Goal: Task Accomplishment & Management: Complete application form

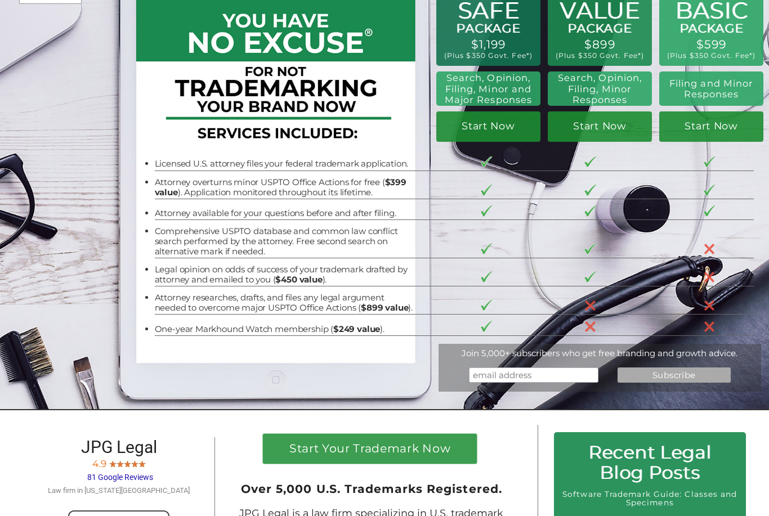
scroll to position [75, 0]
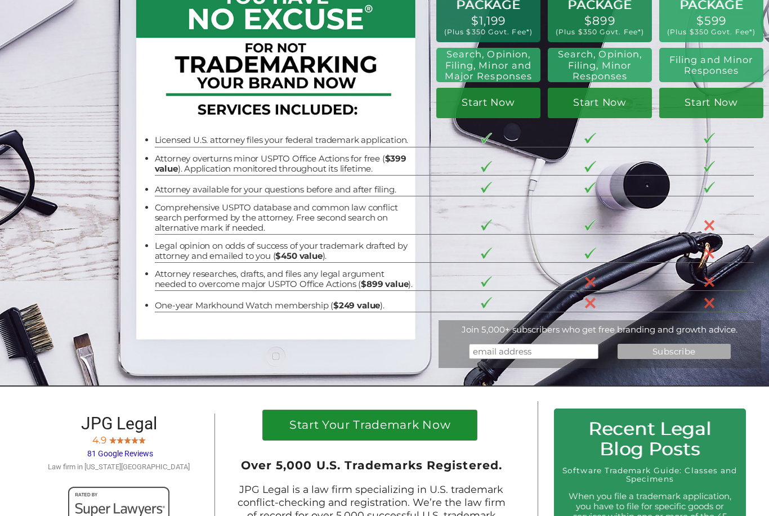
click at [381, 424] on h1 "Start Your Trademark Now" at bounding box center [369, 427] width 199 height 17
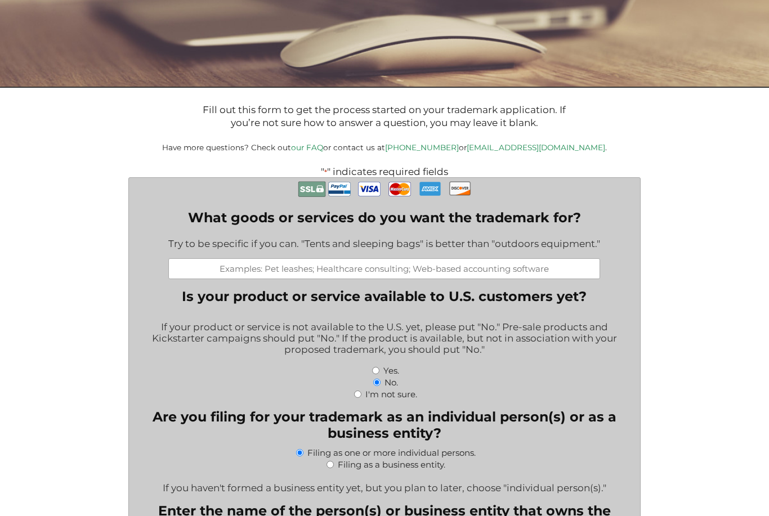
scroll to position [194, 0]
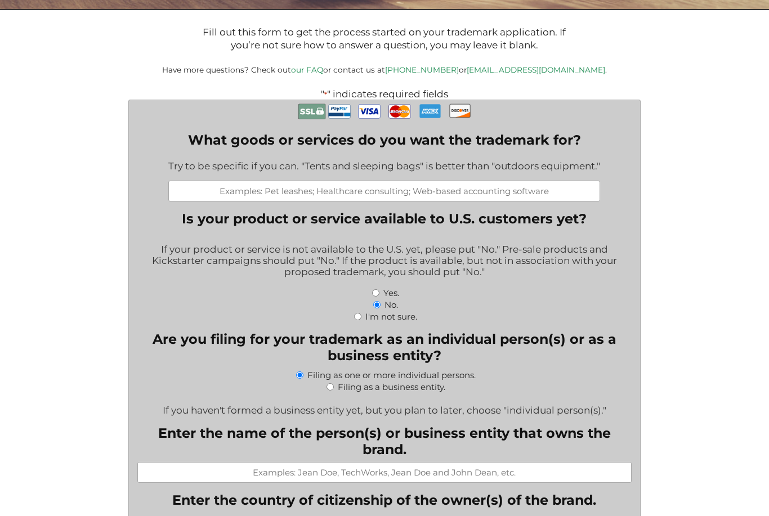
drag, startPoint x: 379, startPoint y: 198, endPoint x: 379, endPoint y: 165, distance: 32.1
click at [379, 198] on input "What goods or services do you want the trademark for?" at bounding box center [384, 191] width 432 height 21
type input "w"
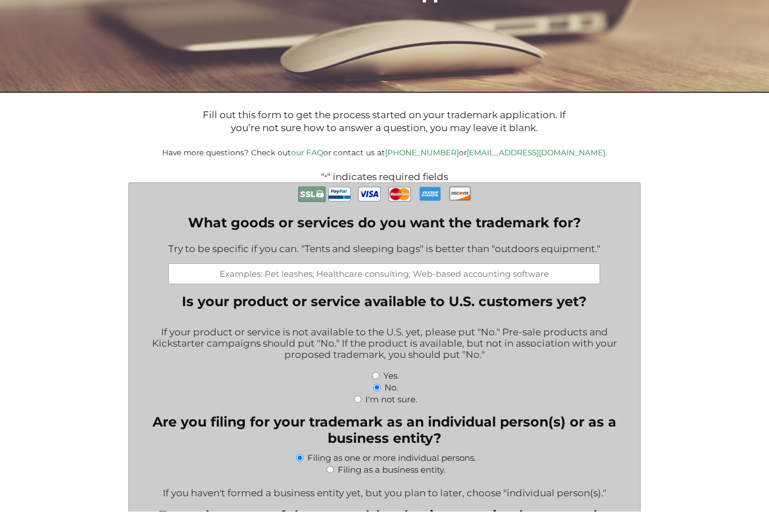
scroll to position [111, 0]
click at [355, 403] on input "I'm not sure." at bounding box center [357, 399] width 7 height 7
radio input "true"
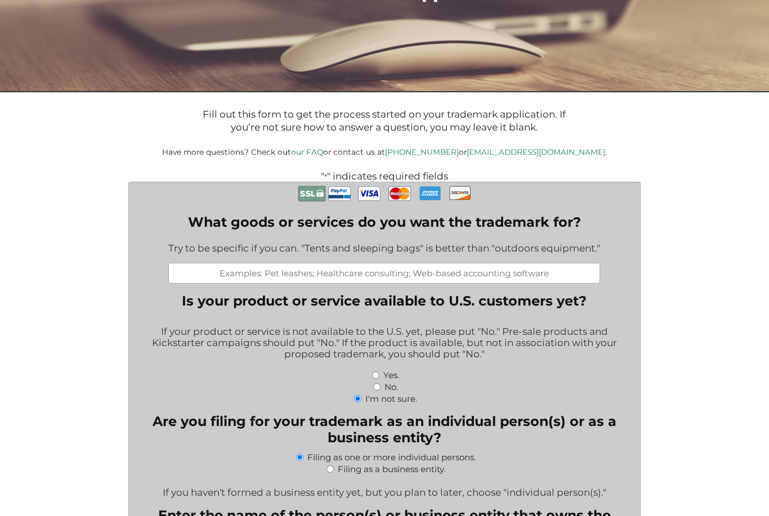
click at [375, 377] on div "Yes." at bounding box center [384, 375] width 494 height 12
click at [372, 379] on input "Yes." at bounding box center [375, 375] width 7 height 7
radio input "true"
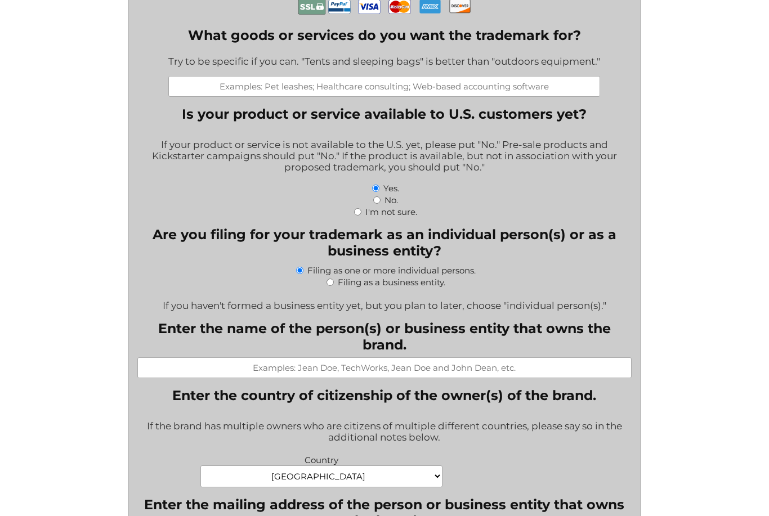
scroll to position [301, 0]
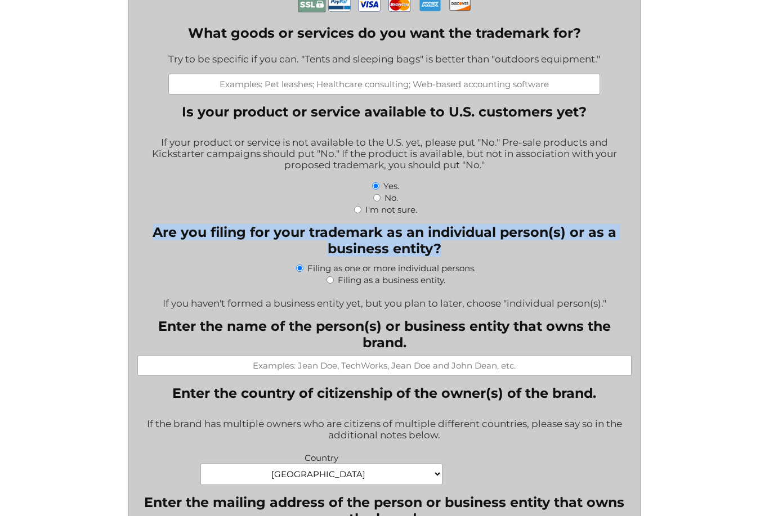
drag, startPoint x: 451, startPoint y: 266, endPoint x: 158, endPoint y: 244, distance: 294.1
click at [158, 244] on legend "Are you filing for your trademark as an individual person(s) or as a business e…" at bounding box center [384, 241] width 494 height 33
copy legend "Are you filing for your trademark as an individual person(s) or as a business e…"
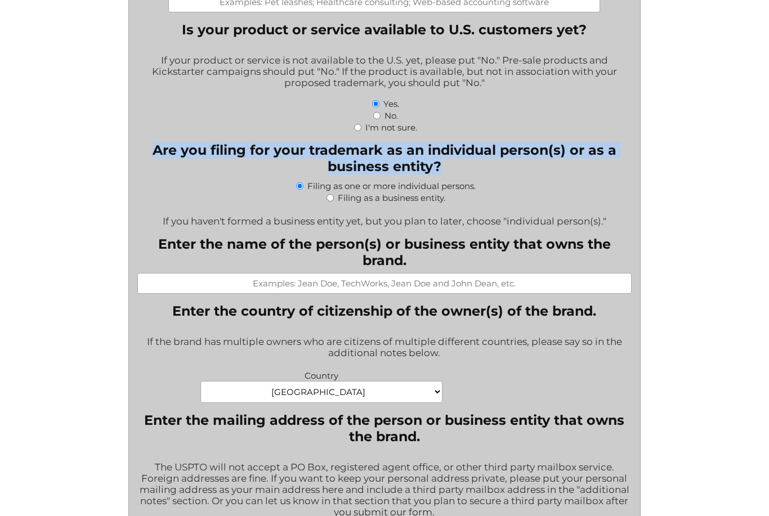
scroll to position [390, 0]
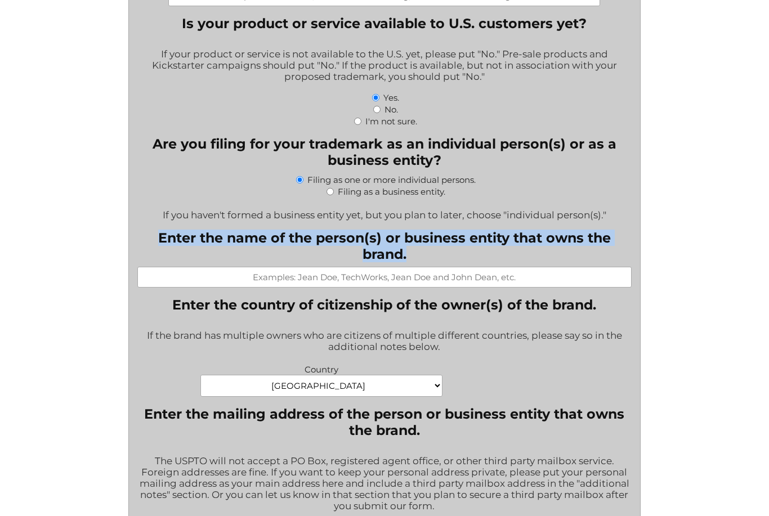
drag, startPoint x: 408, startPoint y: 265, endPoint x: 162, endPoint y: 247, distance: 246.7
click at [162, 247] on label "Enter the name of the person(s) or business entity that owns the brand." at bounding box center [384, 246] width 494 height 33
click at [162, 267] on input "Enter the name of the person(s) or business entity that owns the brand." at bounding box center [384, 277] width 494 height 21
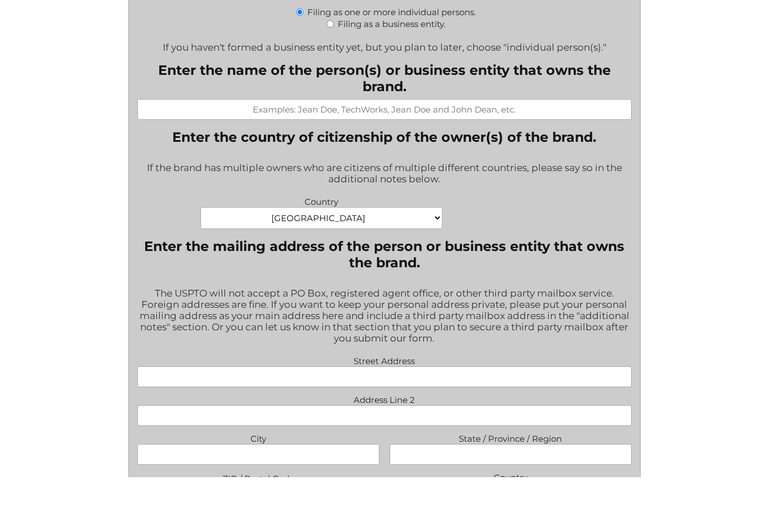
scroll to position [558, 0]
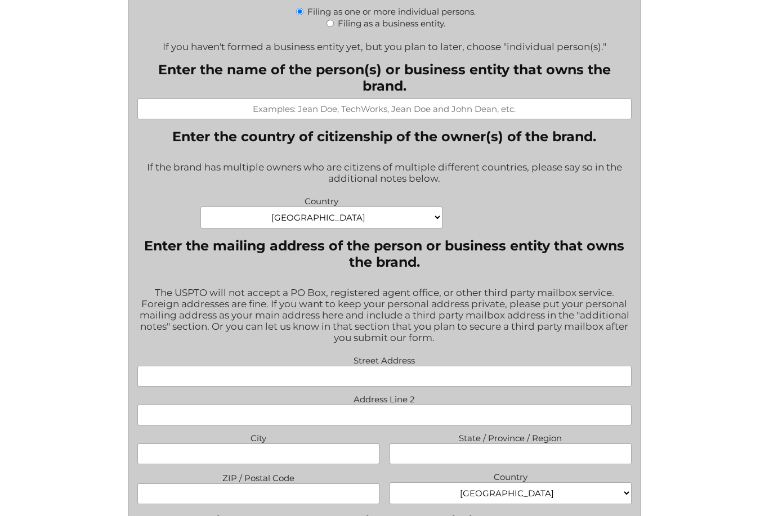
drag, startPoint x: 422, startPoint y: 275, endPoint x: 158, endPoint y: 271, distance: 264.6
click at [158, 270] on legend "Enter the mailing address of the person or business entity that owns the brand." at bounding box center [384, 254] width 494 height 33
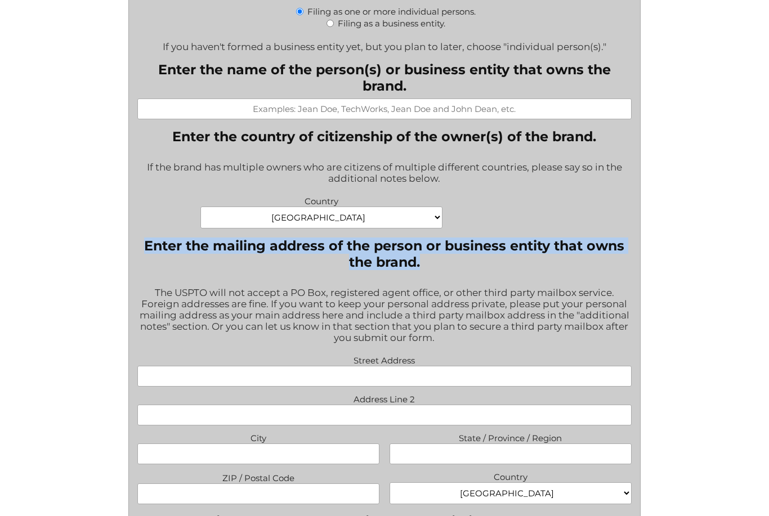
drag, startPoint x: 424, startPoint y: 271, endPoint x: 146, endPoint y: 256, distance: 277.9
click at [146, 257] on legend "Enter the mailing address of the person or business entity that owns the brand." at bounding box center [384, 254] width 494 height 33
copy legend "Enter the mailing address of the person or business entity that owns the brand."
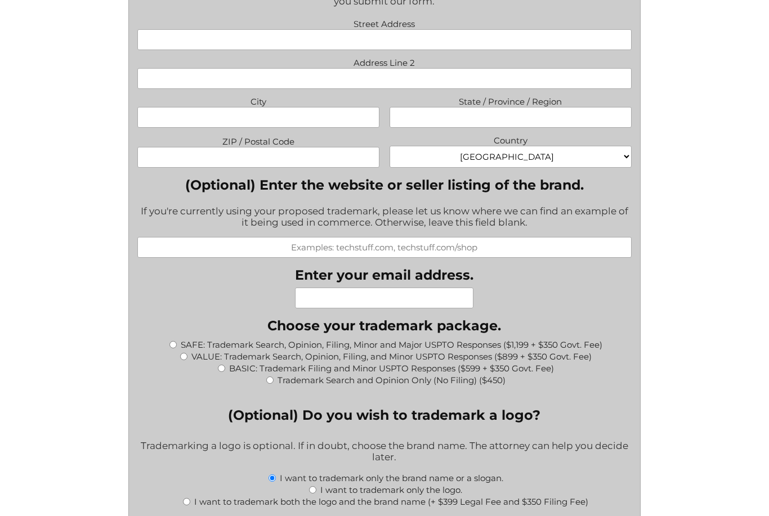
scroll to position [894, 0]
drag, startPoint x: 482, startPoint y: 298, endPoint x: 289, endPoint y: 299, distance: 193.1
click at [289, 299] on div "Phone This field is for validation purposes and should be left unchanged. What …" at bounding box center [384, 363] width 494 height 1926
copy label "Enter your email address."
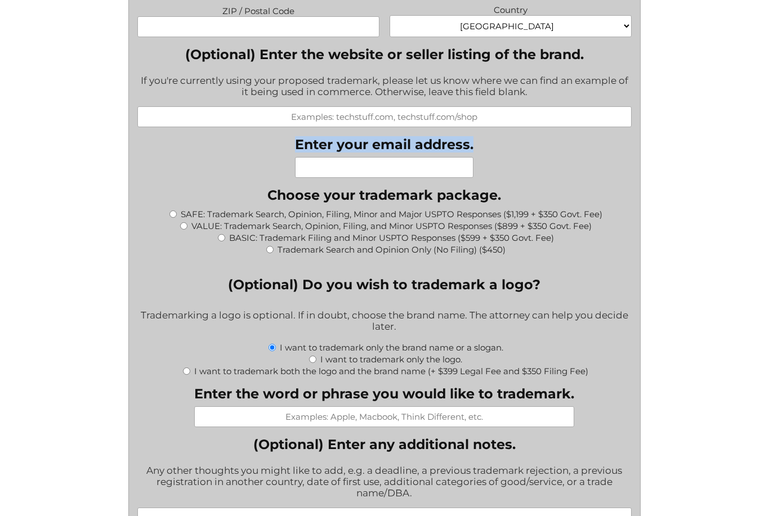
scroll to position [1041, 0]
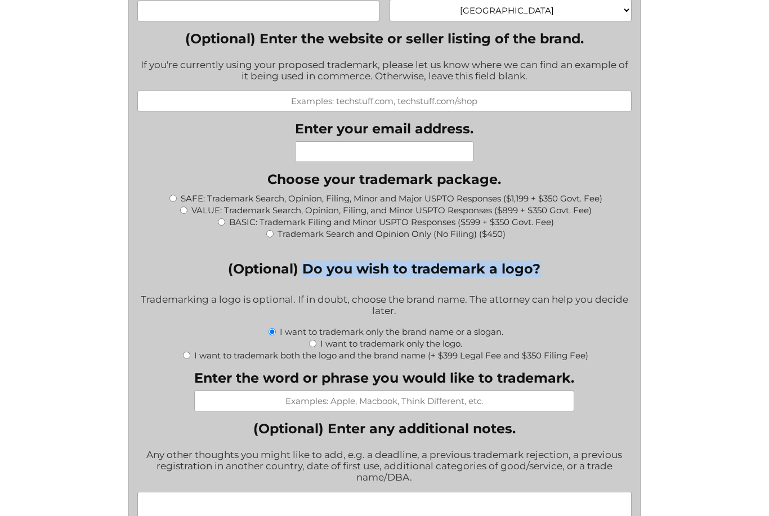
drag, startPoint x: 539, startPoint y: 290, endPoint x: 306, endPoint y: 287, distance: 232.5
click at [306, 277] on legend "(Optional) Do you wish to trademark a logo?" at bounding box center [384, 269] width 312 height 16
copy legend "Do you wish to trademark a logo?"
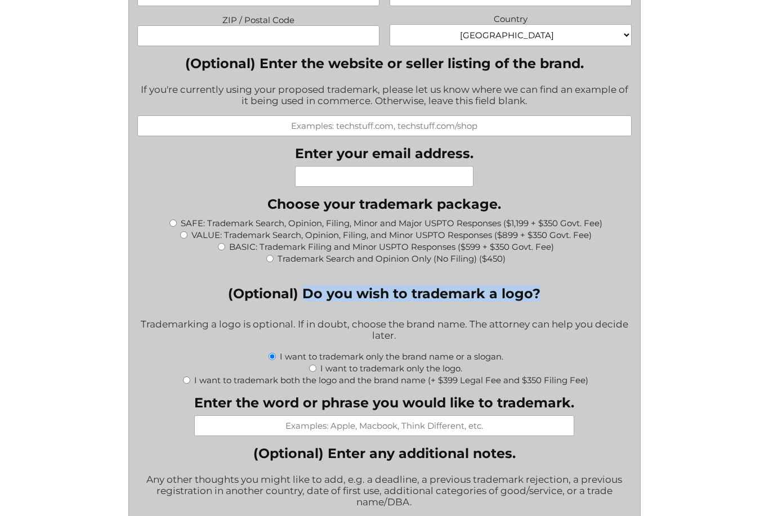
scroll to position [1009, 0]
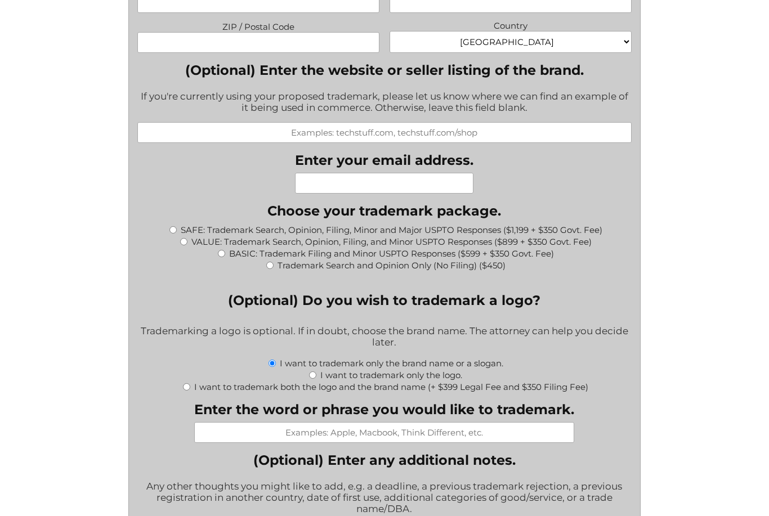
drag, startPoint x: 308, startPoint y: 2, endPoint x: 369, endPoint y: 38, distance: 71.0
click at [0, 0] on html "Trademark Registration, Enforcement, and Renewal File a Trademark Application T…" at bounding box center [384, 185] width 769 height 2388
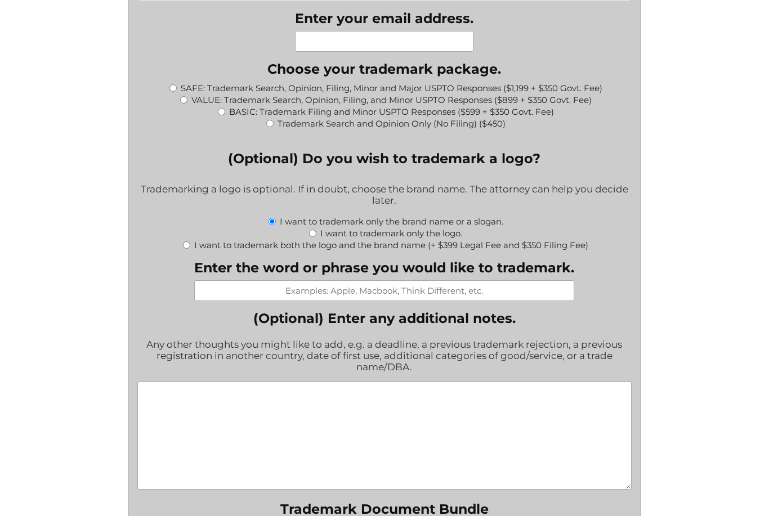
scroll to position [1151, 0]
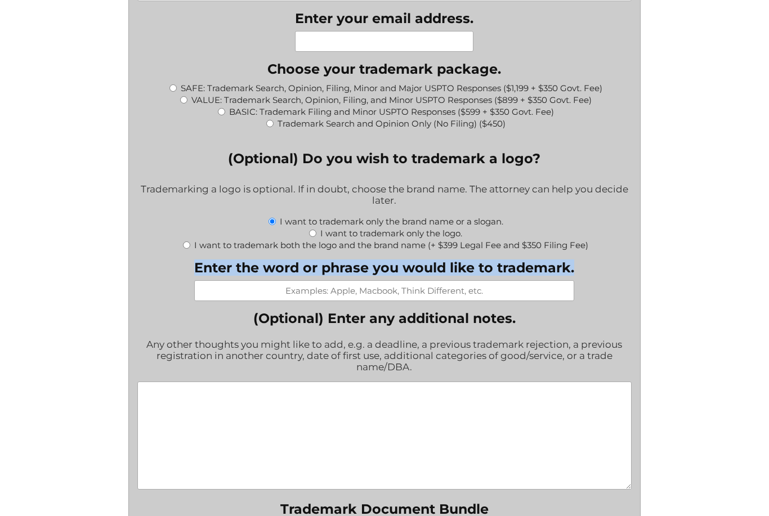
drag, startPoint x: 579, startPoint y: 293, endPoint x: 190, endPoint y: 302, distance: 388.5
click at [190, 302] on div "Phone This field is for validation purposes and should be left unchanged. What …" at bounding box center [384, 106] width 494 height 1926
copy label "Enter the word or phrase you would like to trademark."
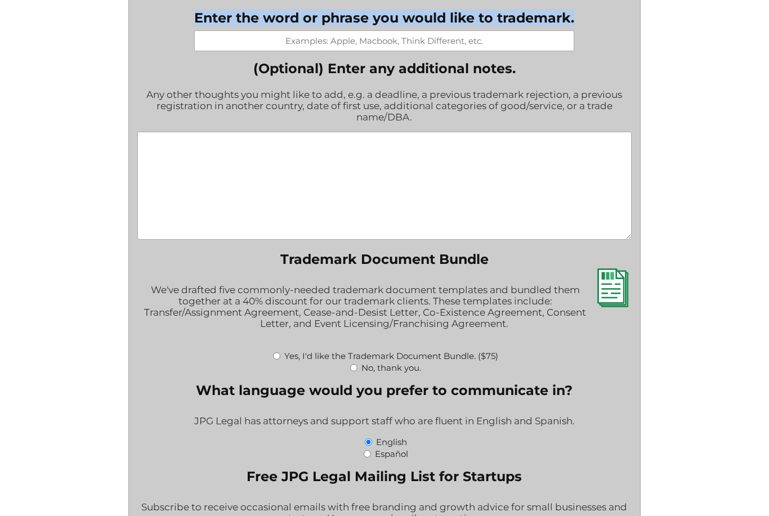
scroll to position [1401, 0]
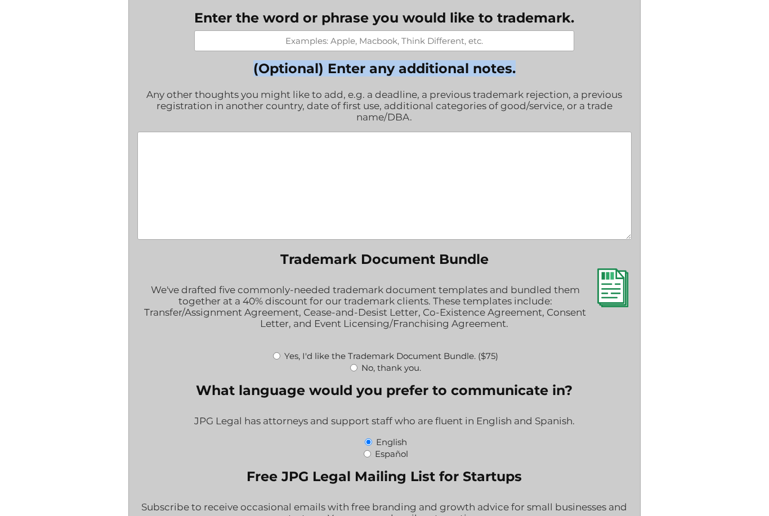
drag, startPoint x: 529, startPoint y: 91, endPoint x: 243, endPoint y: 97, distance: 286.0
click at [242, 77] on label "(Optional) Enter any additional notes." at bounding box center [384, 68] width 494 height 16
click at [242, 132] on textarea "(Optional) Enter any additional notes." at bounding box center [384, 186] width 494 height 108
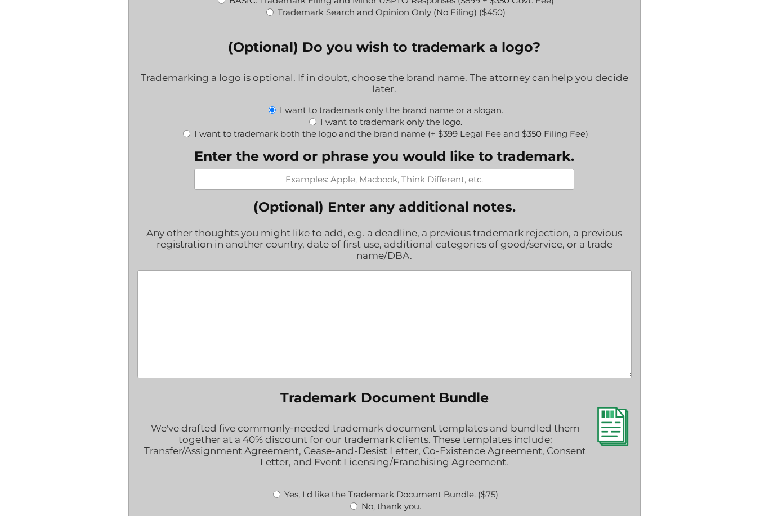
scroll to position [1263, 0]
